Goal: Information Seeking & Learning: Learn about a topic

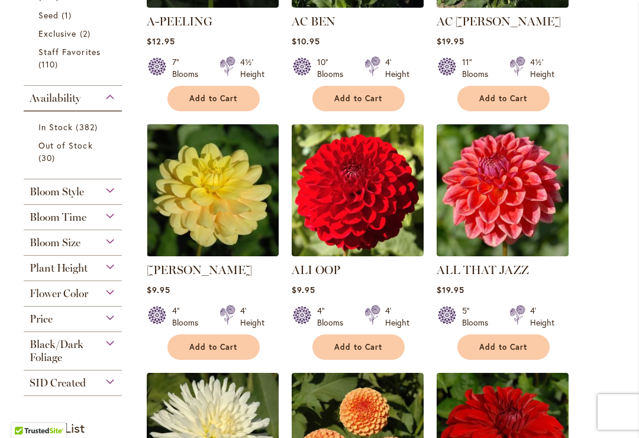
scroll to position [477, 0]
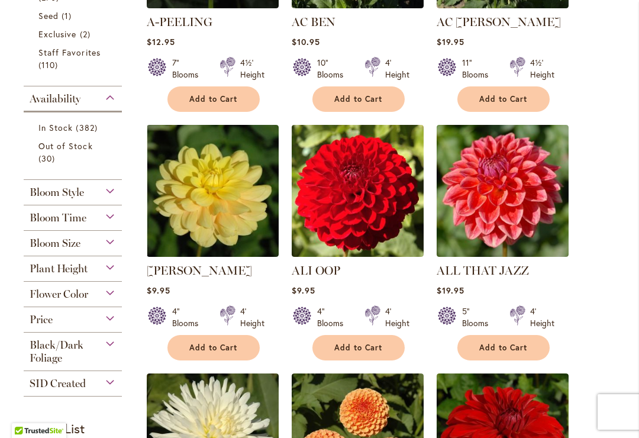
click at [62, 245] on span "Bloom Size" at bounding box center [55, 243] width 51 height 13
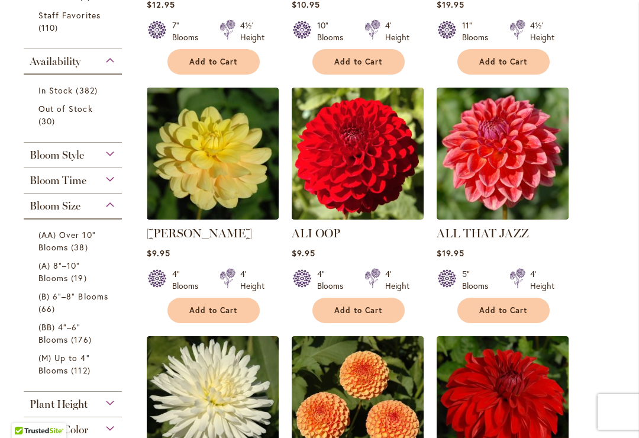
scroll to position [525, 0]
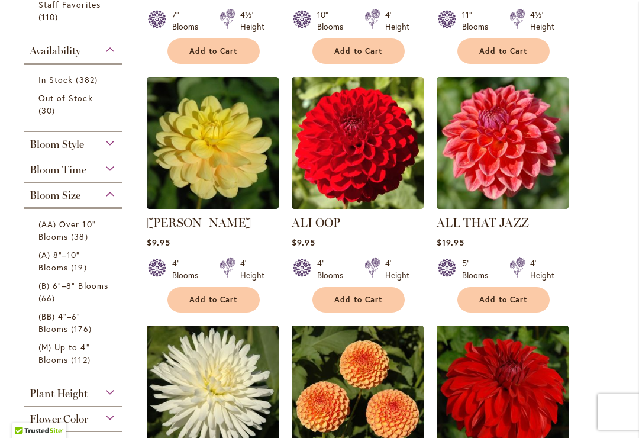
click at [53, 233] on span "(AA) Over 10" Blooms" at bounding box center [66, 230] width 57 height 24
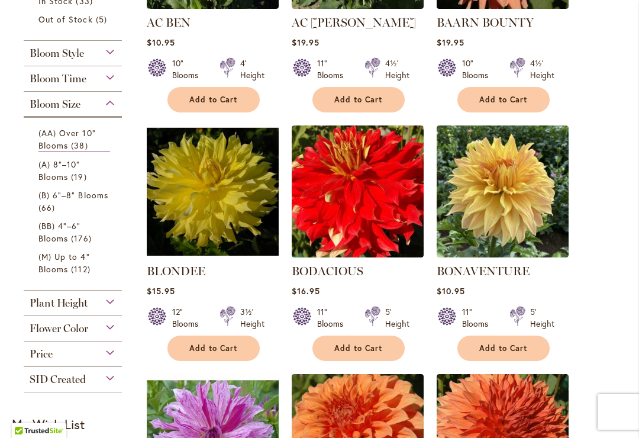
scroll to position [436, 0]
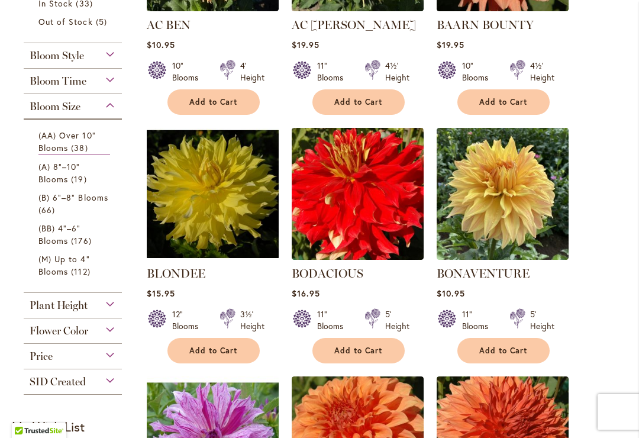
click at [55, 179] on span "(A) 8"–10" Blooms" at bounding box center [59, 173] width 42 height 24
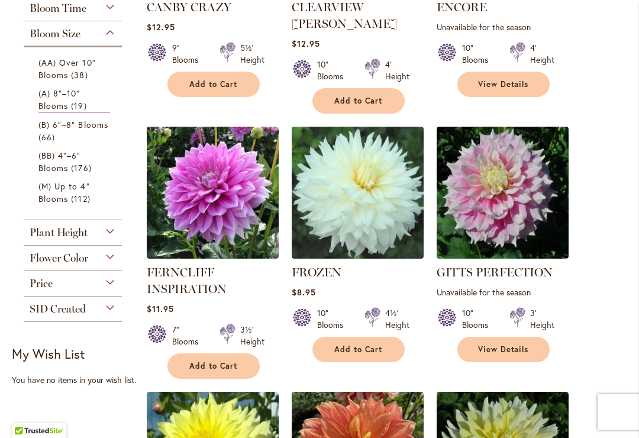
scroll to position [451, 0]
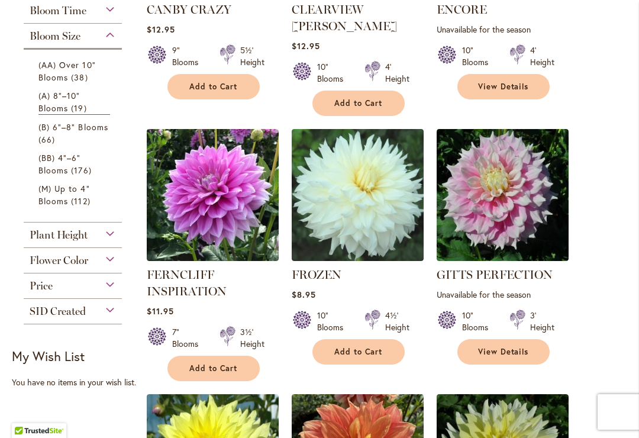
click at [61, 137] on link "(B) 6"–8" Blooms 66 items" at bounding box center [74, 133] width 72 height 25
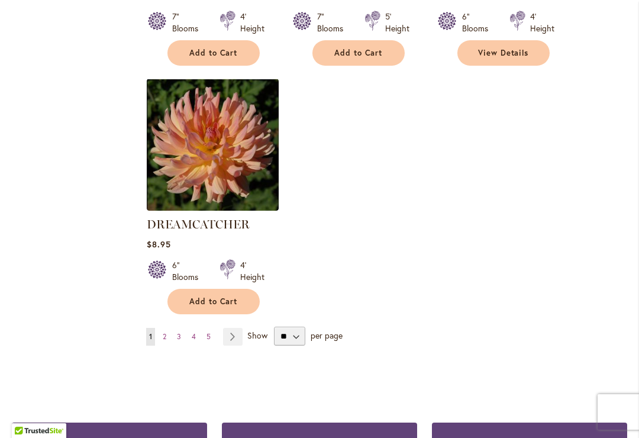
scroll to position [1468, 0]
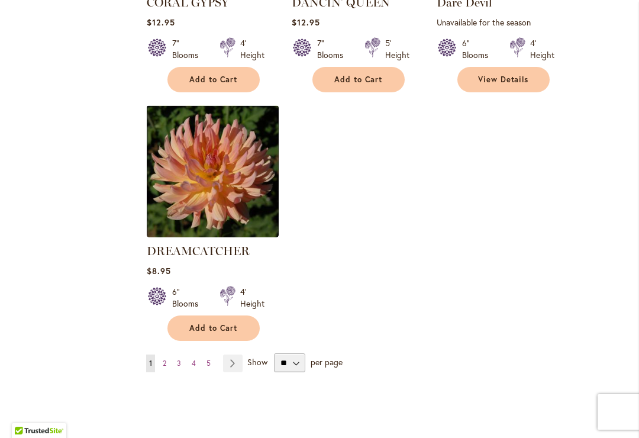
click at [169, 354] on link "Page 2" at bounding box center [164, 363] width 9 height 18
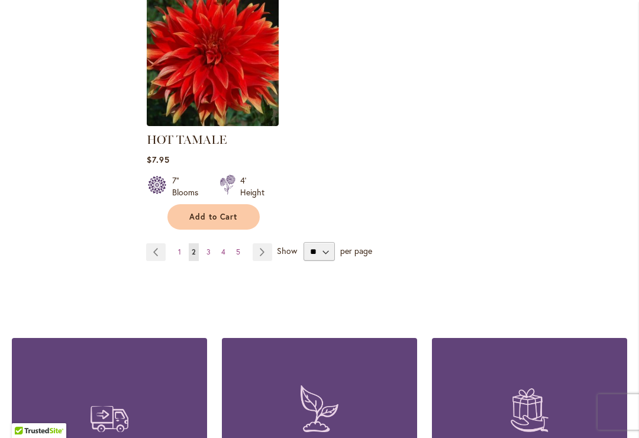
scroll to position [1637, 0]
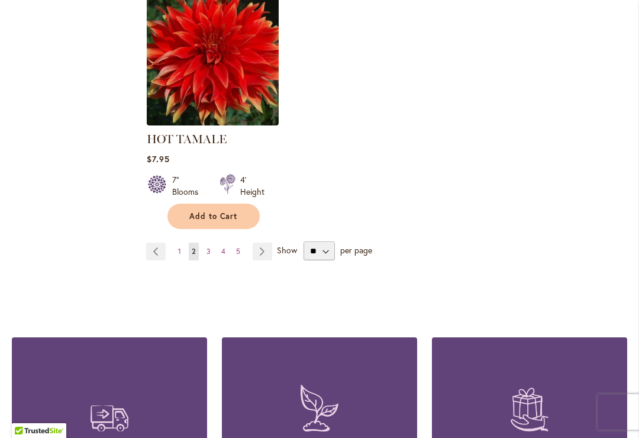
click at [205, 249] on link "Page 3" at bounding box center [208, 251] width 10 height 18
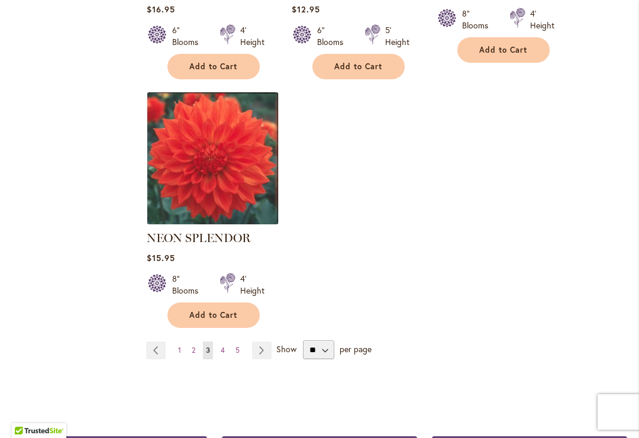
scroll to position [1537, 0]
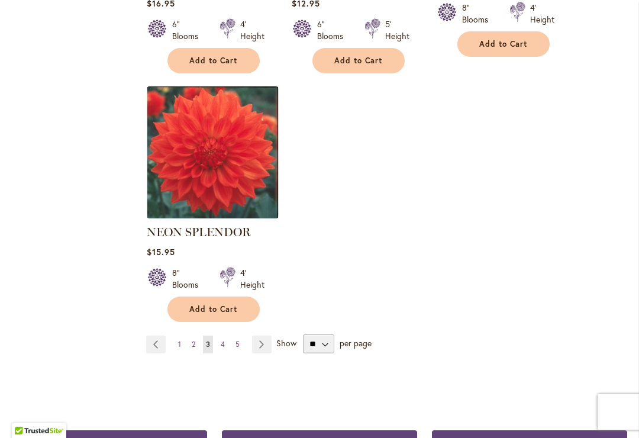
click at [226, 335] on link "Page 4" at bounding box center [223, 344] width 10 height 18
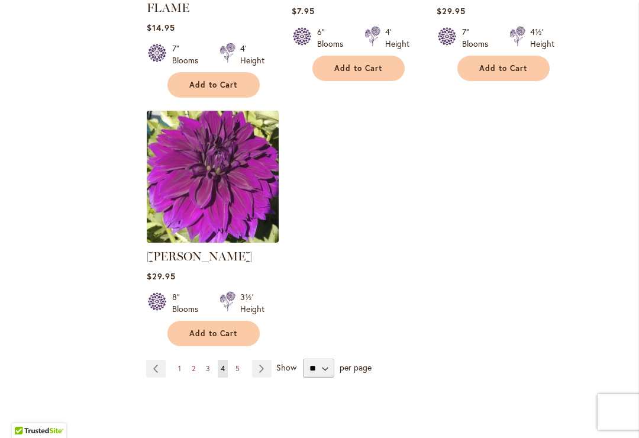
scroll to position [1524, 0]
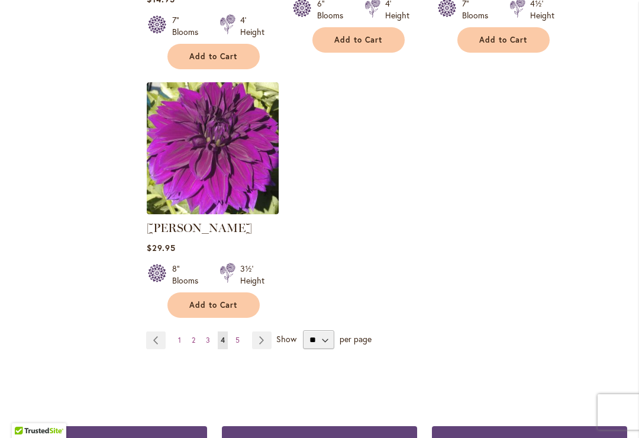
click at [242, 331] on link "Page 5" at bounding box center [237, 340] width 10 height 18
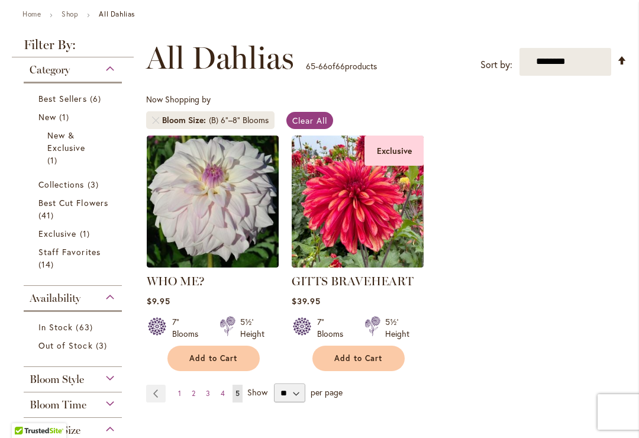
scroll to position [180, 0]
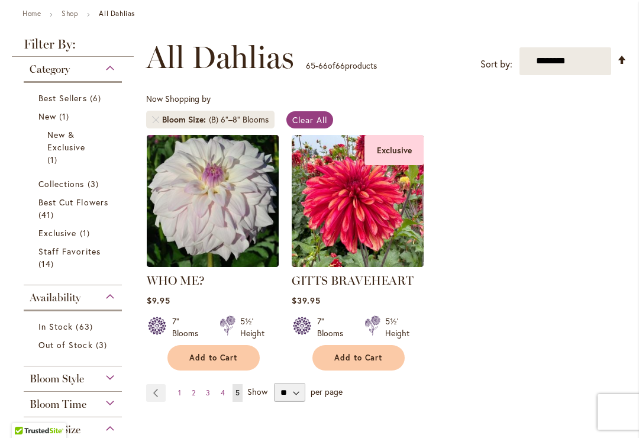
click at [325, 208] on img at bounding box center [357, 201] width 132 height 132
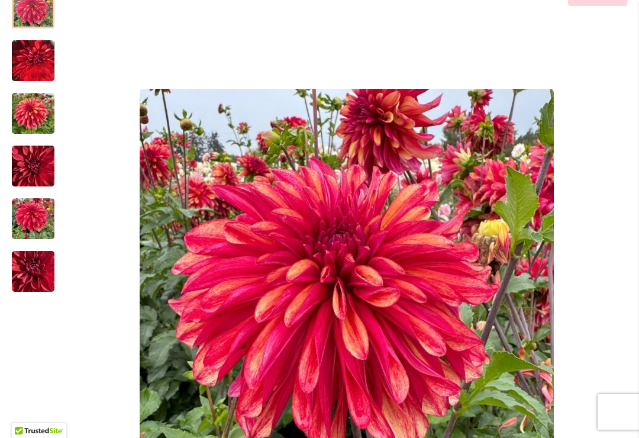
scroll to position [216, 0]
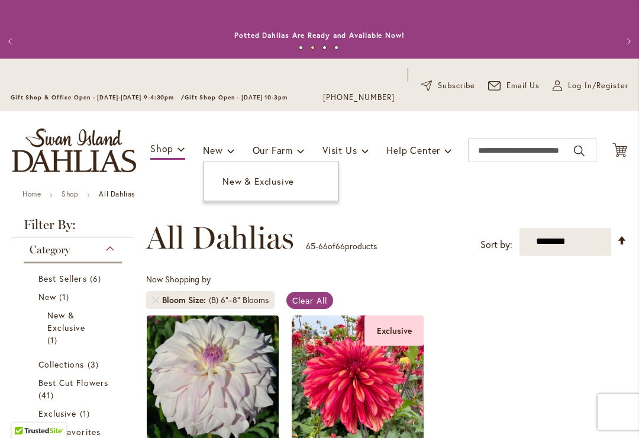
click at [228, 183] on span "New & Exclusive" at bounding box center [258, 181] width 72 height 12
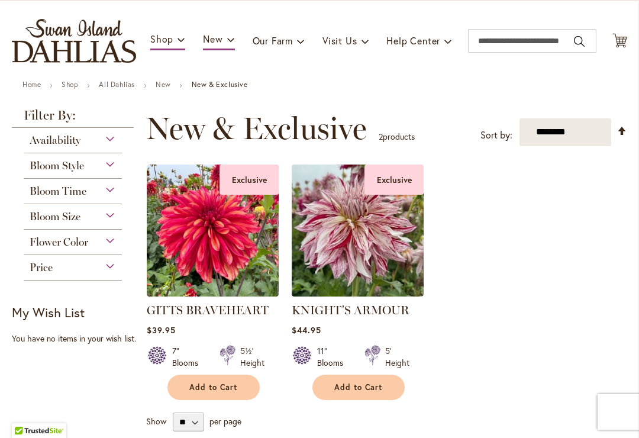
scroll to position [110, 0]
click at [41, 164] on span "Bloom Style" at bounding box center [57, 164] width 54 height 13
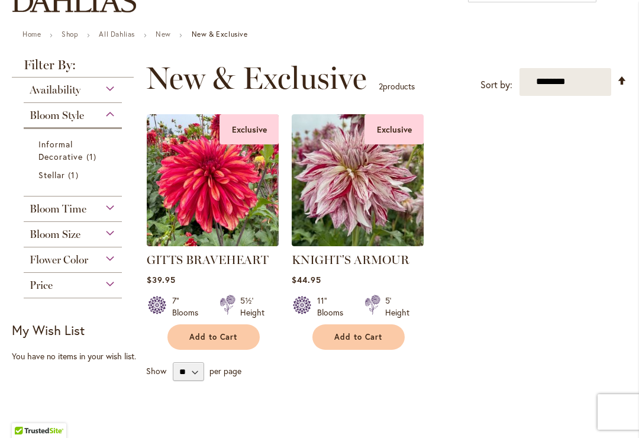
scroll to position [162, 0]
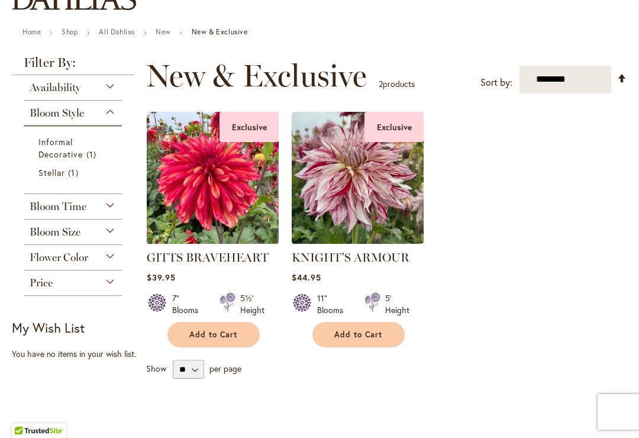
click at [45, 89] on span "Availability" at bounding box center [55, 87] width 51 height 13
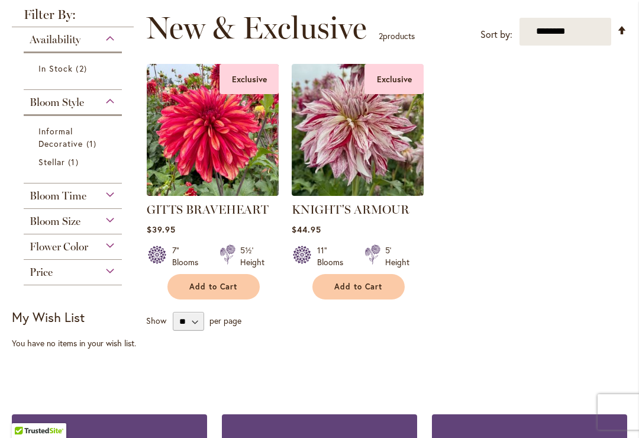
scroll to position [211, 0]
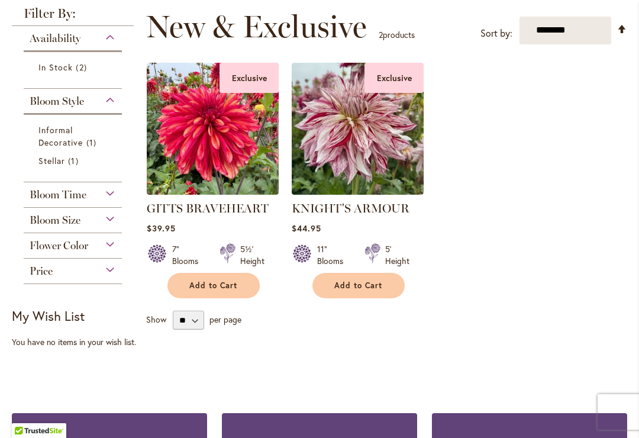
click at [37, 220] on span "Bloom Size" at bounding box center [55, 219] width 51 height 13
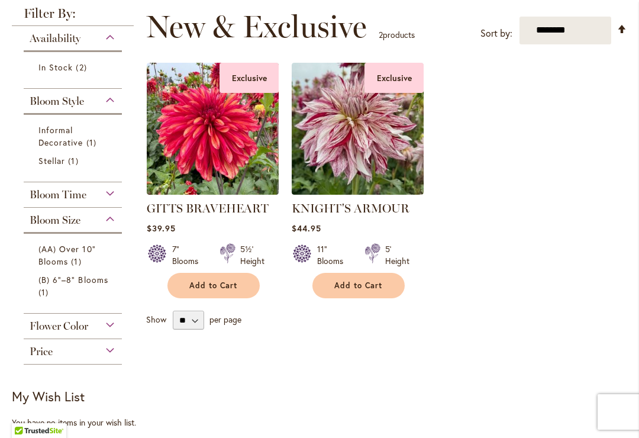
click at [34, 187] on div "Bloom Time" at bounding box center [73, 191] width 98 height 19
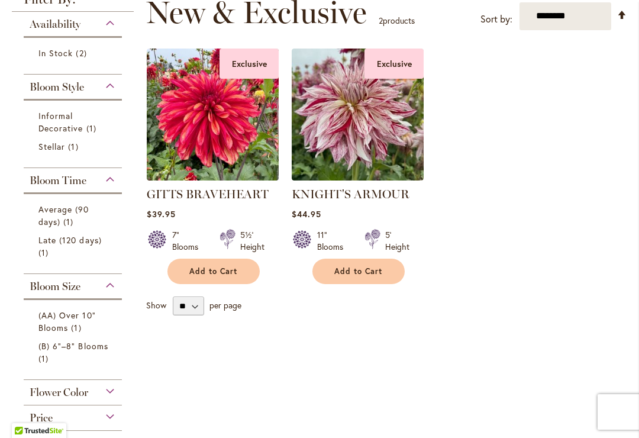
scroll to position [205, 0]
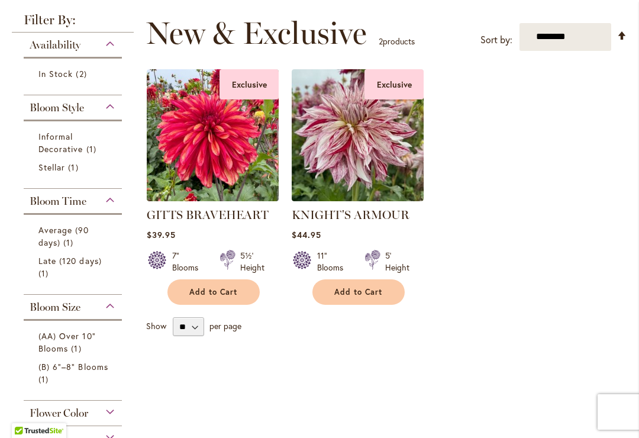
click at [63, 111] on span "Bloom Style" at bounding box center [57, 107] width 54 height 13
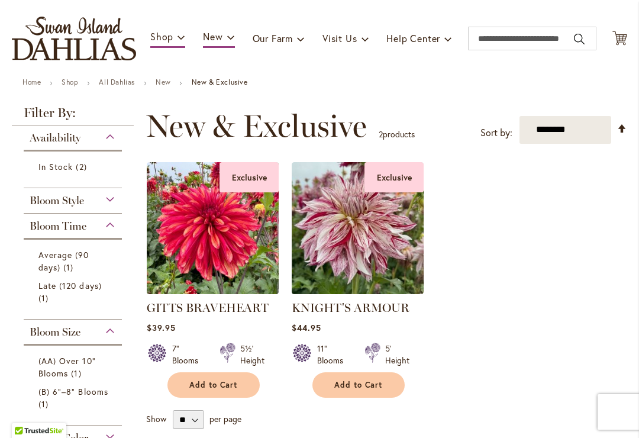
scroll to position [109, 0]
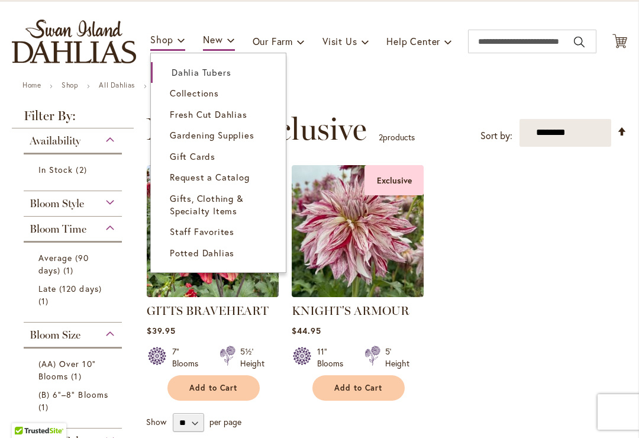
click at [182, 114] on span "Fresh Cut Dahlias" at bounding box center [208, 114] width 77 height 12
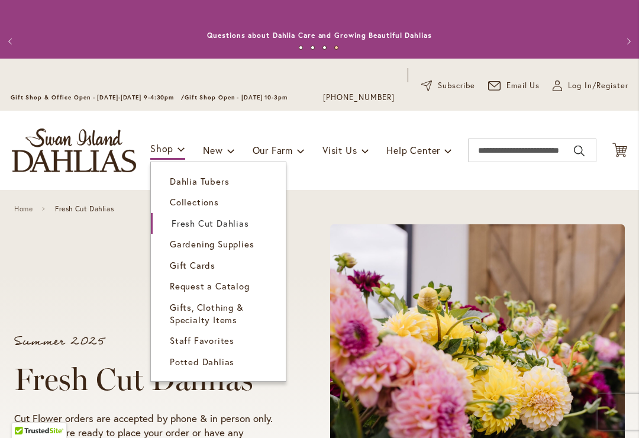
click at [182, 203] on span "Collections" at bounding box center [194, 202] width 49 height 12
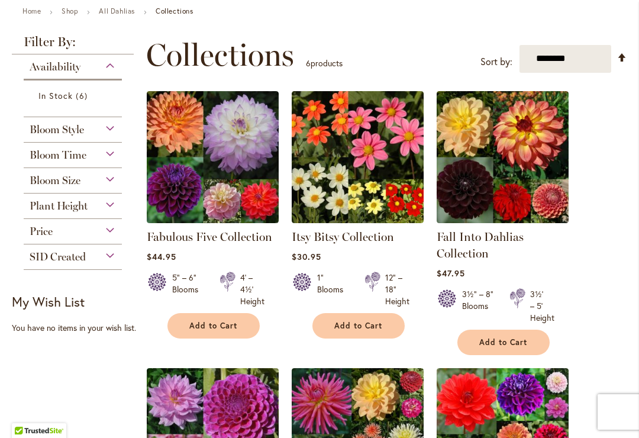
scroll to position [183, 0]
click at [101, 205] on div "Plant Height" at bounding box center [73, 202] width 98 height 19
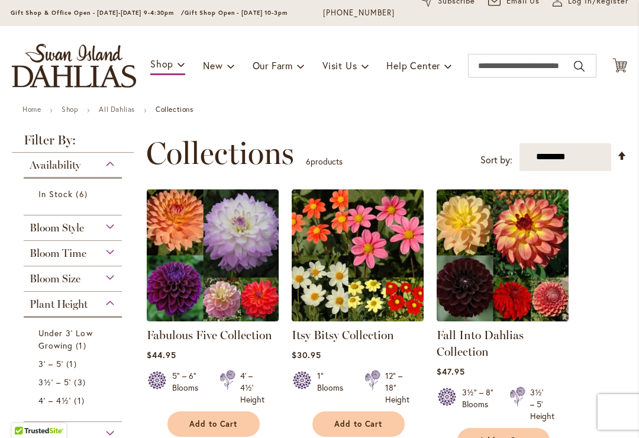
scroll to position [83, 0]
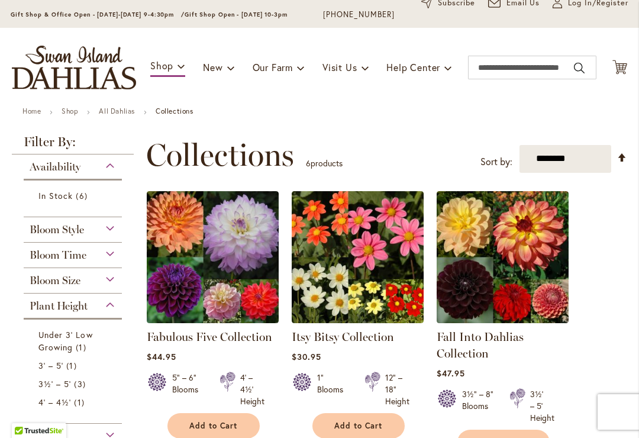
click at [54, 231] on span "Bloom Style" at bounding box center [57, 229] width 54 height 13
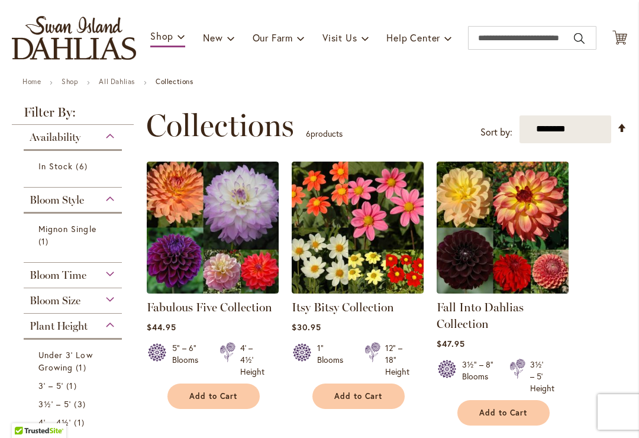
scroll to position [118, 0]
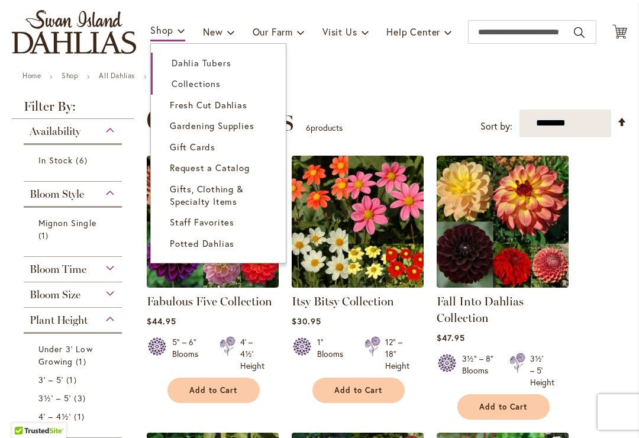
click at [183, 69] on link "Dahlia Tubers" at bounding box center [218, 63] width 135 height 21
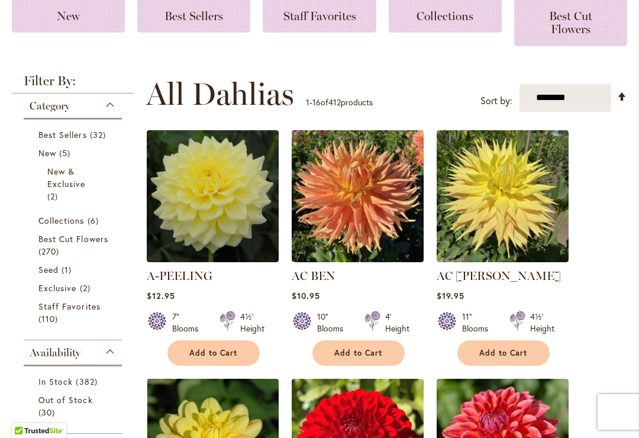
scroll to position [227, 0]
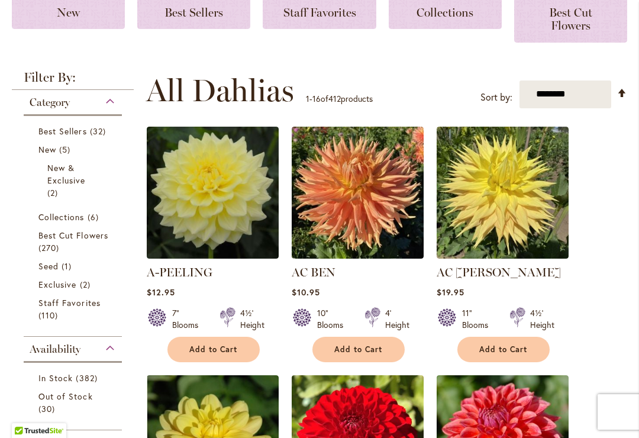
click at [59, 150] on span "5 items" at bounding box center [66, 149] width 14 height 12
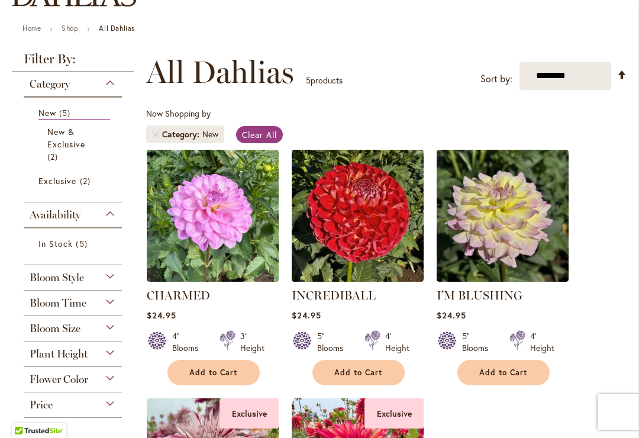
scroll to position [158, 0]
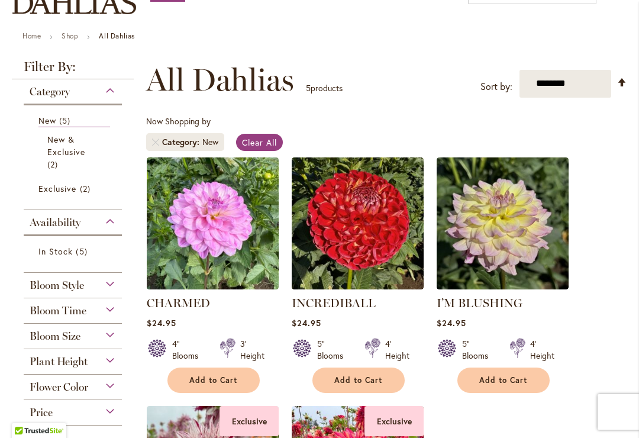
click at [109, 222] on div "Availability" at bounding box center [73, 219] width 98 height 19
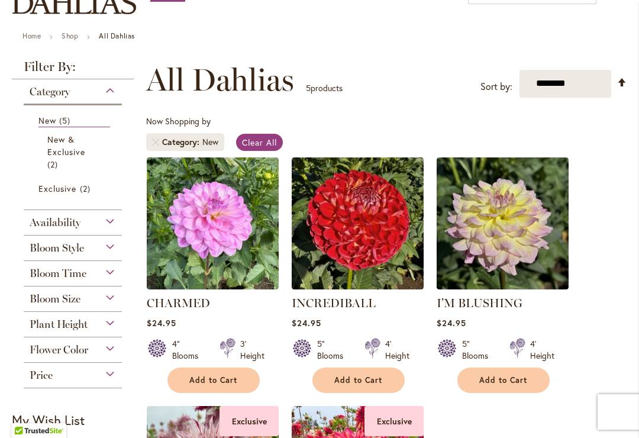
click at [50, 248] on span "Bloom Style" at bounding box center [57, 247] width 54 height 13
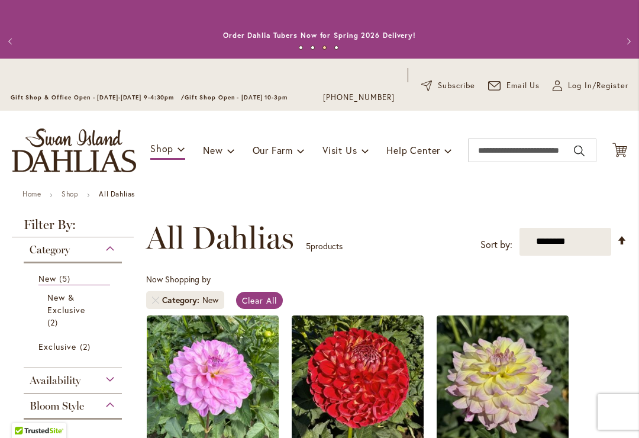
scroll to position [0, 0]
